Goal: Information Seeking & Learning: Learn about a topic

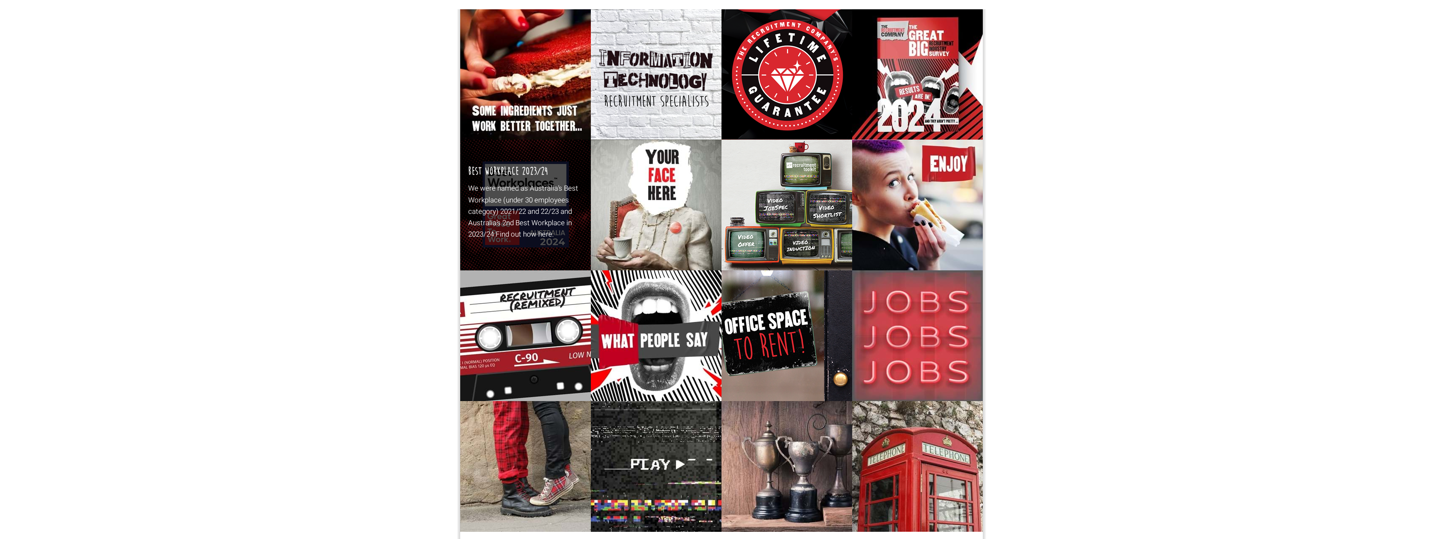
scroll to position [88, 0]
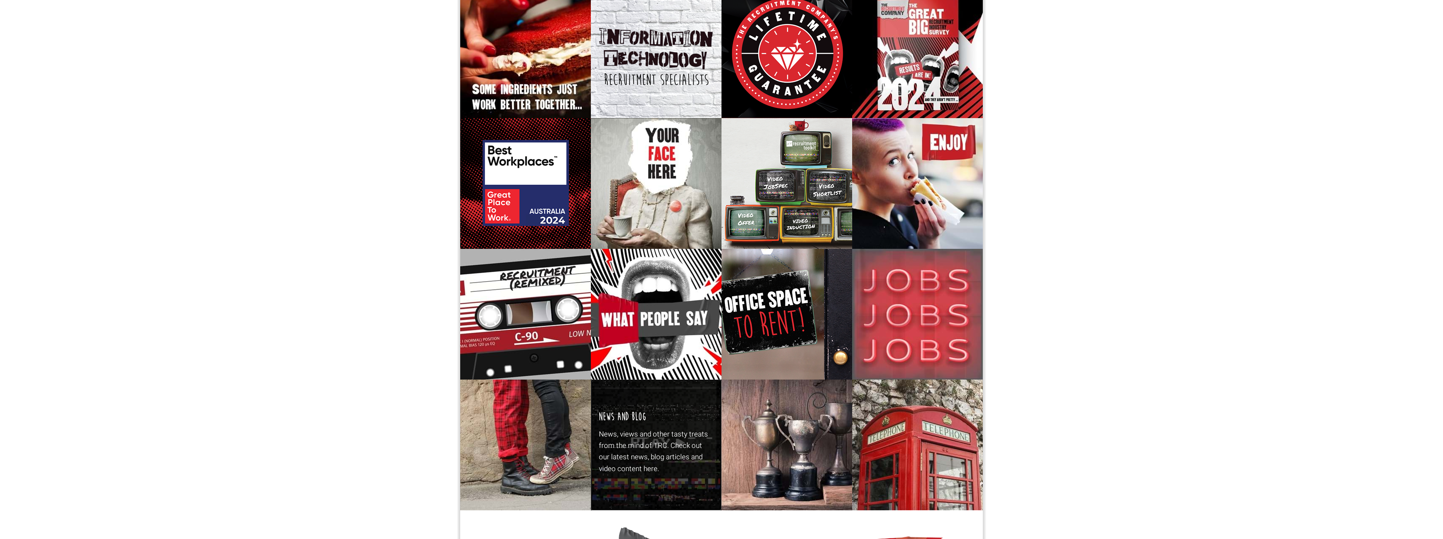
click at [640, 422] on h3 "News and Blog" at bounding box center [623, 417] width 48 height 13
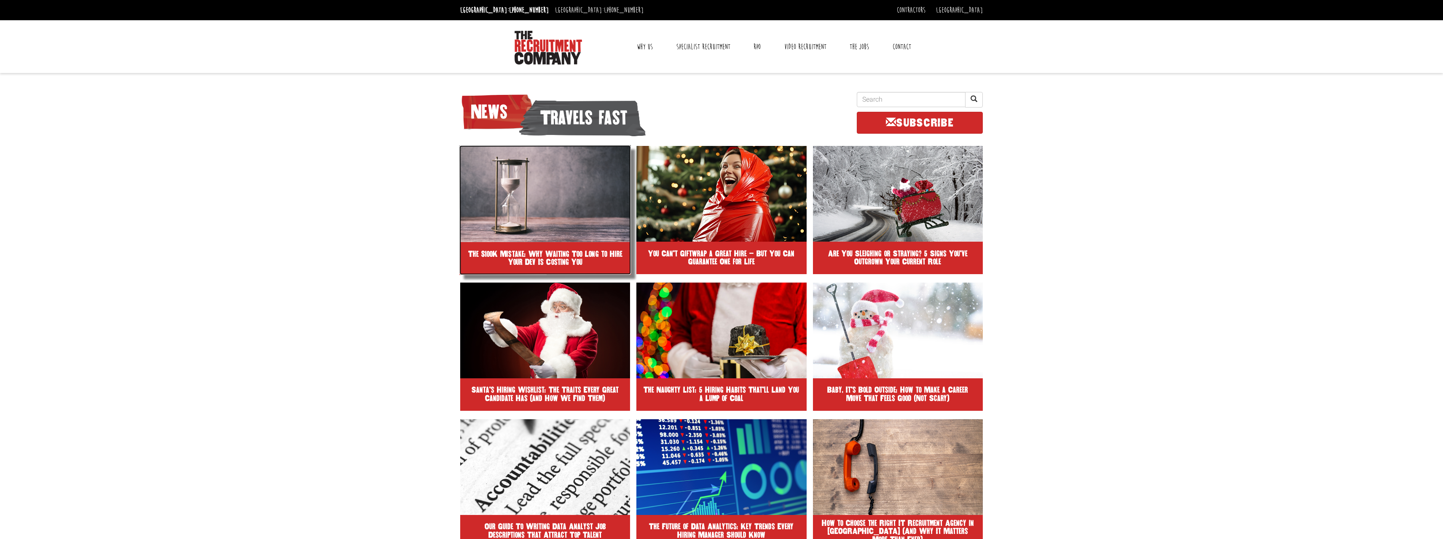
click at [525, 201] on img at bounding box center [545, 193] width 172 height 97
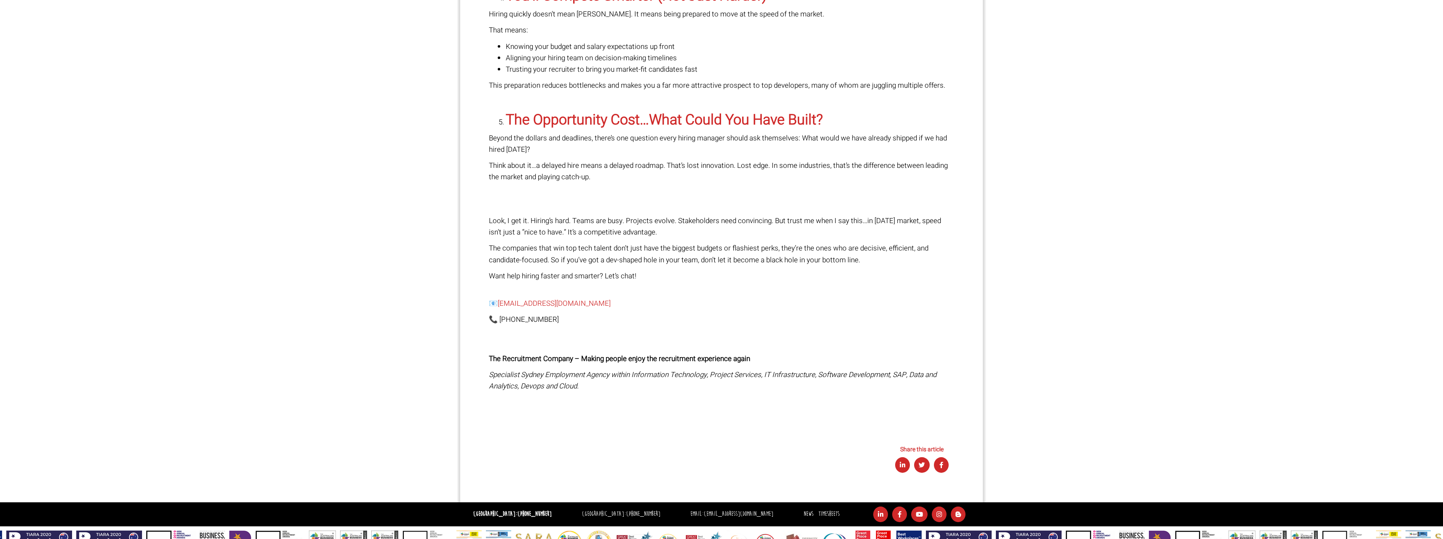
scroll to position [943, 0]
